Goal: Task Accomplishment & Management: Use online tool/utility

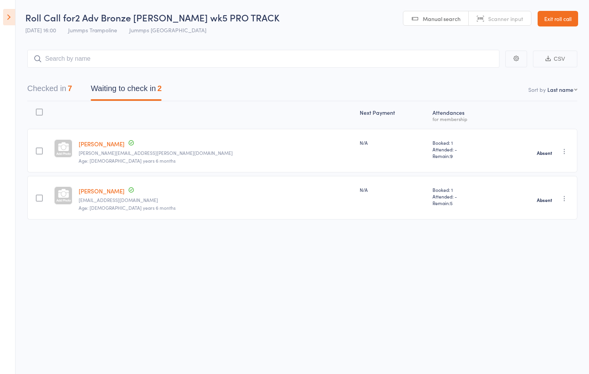
click at [561, 22] on link "Exit roll call" at bounding box center [557, 19] width 40 height 16
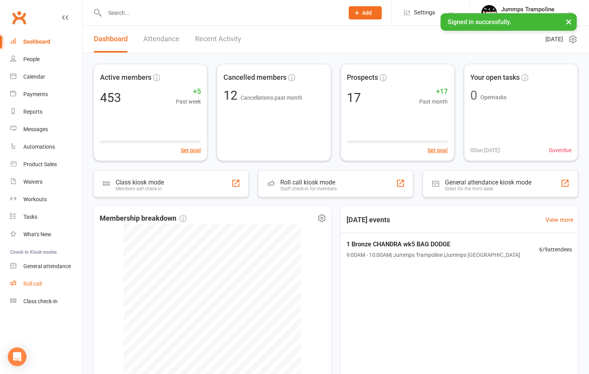
click at [35, 284] on div "Roll call" at bounding box center [32, 283] width 18 height 6
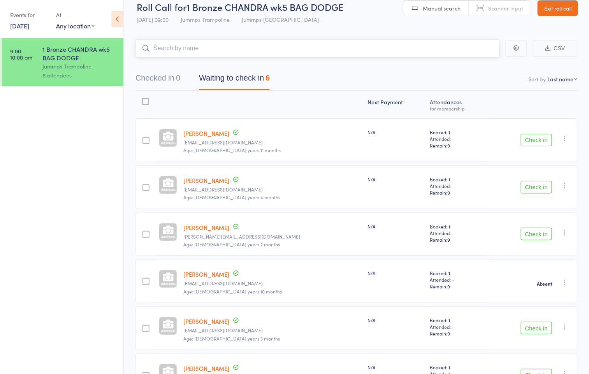
scroll to position [72, 0]
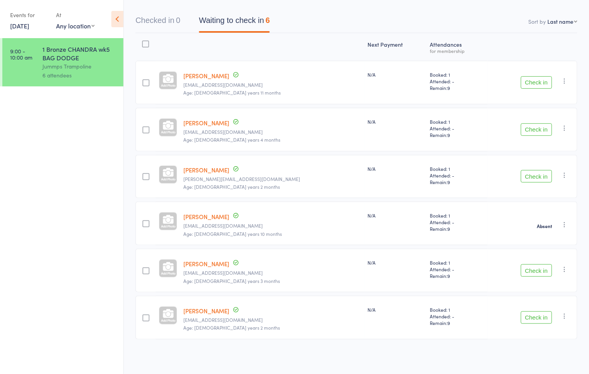
click at [536, 175] on button "Check in" at bounding box center [535, 176] width 31 height 12
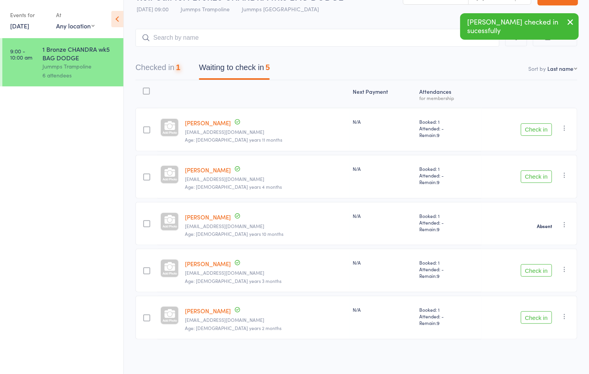
scroll to position [25, 0]
click at [112, 177] on ul "9:00 - 10:00 am 1 Bronze CHANDRA wk5 BAG DODGE Jummps Trampoline 6 attendees" at bounding box center [61, 206] width 123 height 336
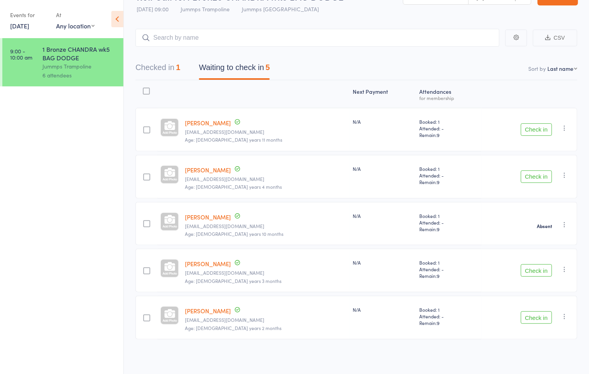
click at [82, 164] on ul "9:00 - 10:00 am 1 Bronze CHANDRA wk5 BAG DODGE Jummps Trampoline 6 attendees" at bounding box center [61, 206] width 123 height 336
